Goal: Check status

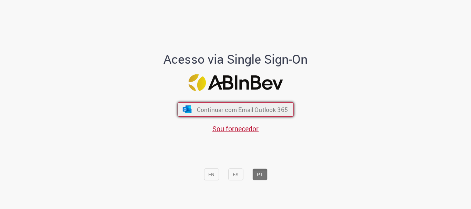
click at [177, 102] on button "Continuar com Email Outlook 365" at bounding box center [235, 109] width 116 height 14
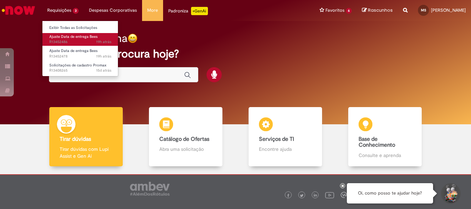
click at [81, 40] on span "19h atrás 19 horas atrás R13452486" at bounding box center [80, 42] width 62 height 6
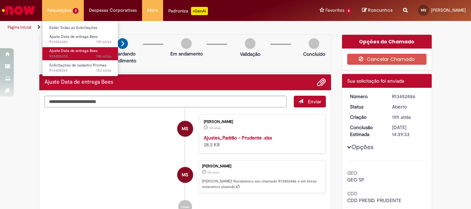
click at [69, 52] on span "Ajuste Data de entrega Bees" at bounding box center [73, 50] width 48 height 5
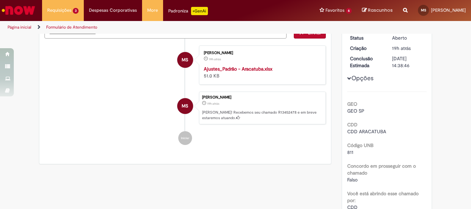
scroll to position [172, 0]
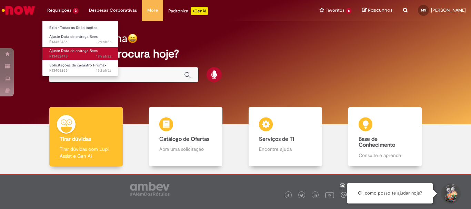
click at [75, 55] on span "19h atrás 19 horas atrás R13452478" at bounding box center [80, 57] width 62 height 6
